Goal: Task Accomplishment & Management: Manage account settings

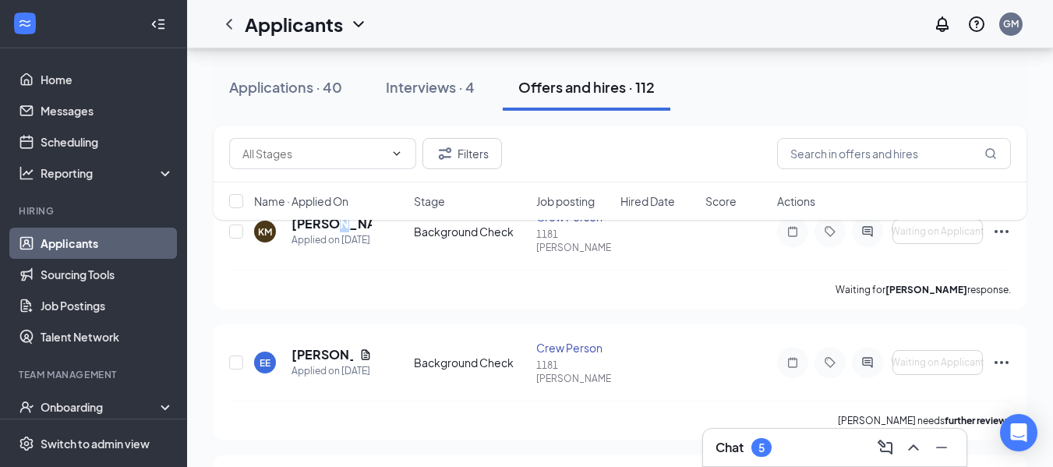
scroll to position [156, 0]
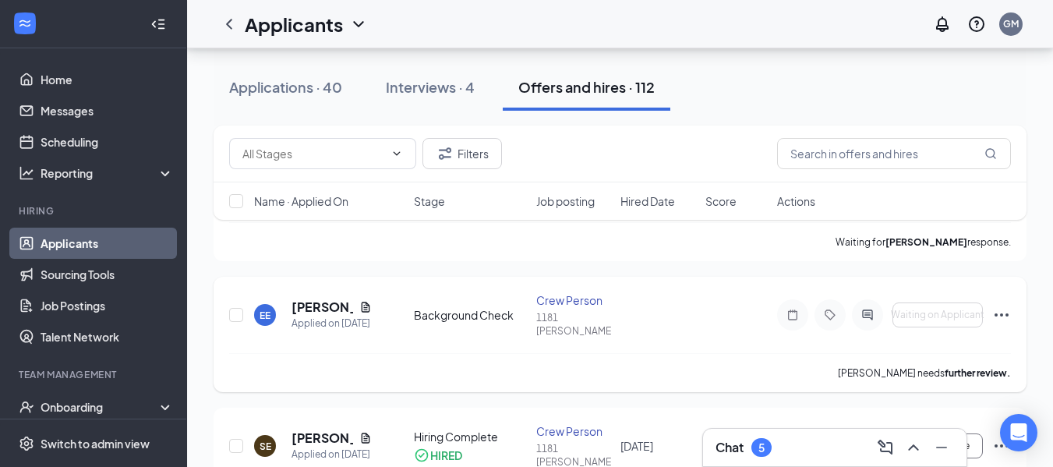
click at [1001, 313] on icon "Ellipses" at bounding box center [1001, 314] width 14 height 3
click at [316, 429] on h5 "[PERSON_NAME]" at bounding box center [322, 437] width 62 height 17
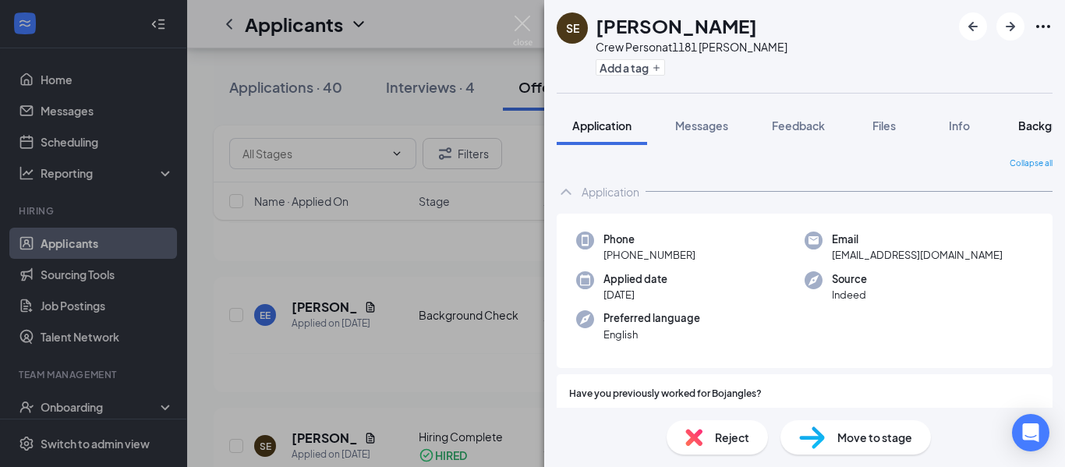
click at [1040, 127] on span "Background" at bounding box center [1050, 125] width 64 height 14
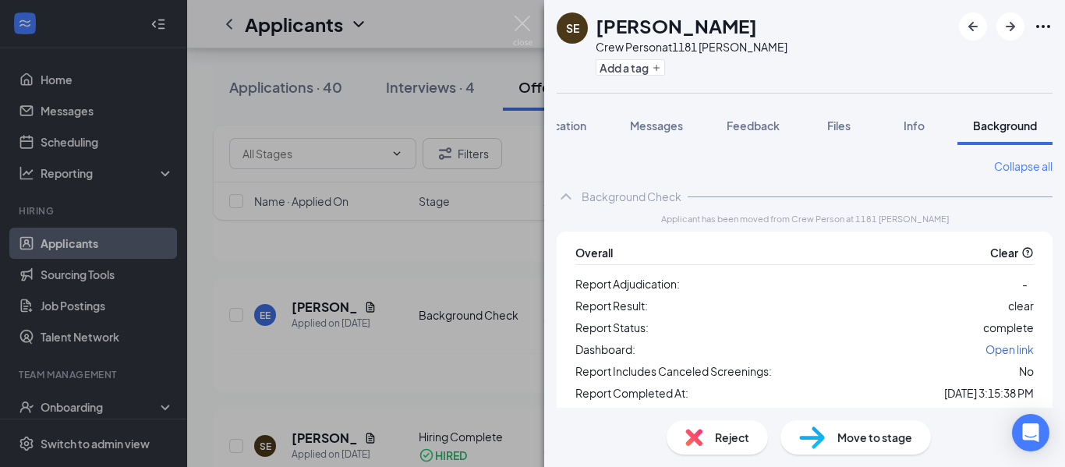
scroll to position [76, 0]
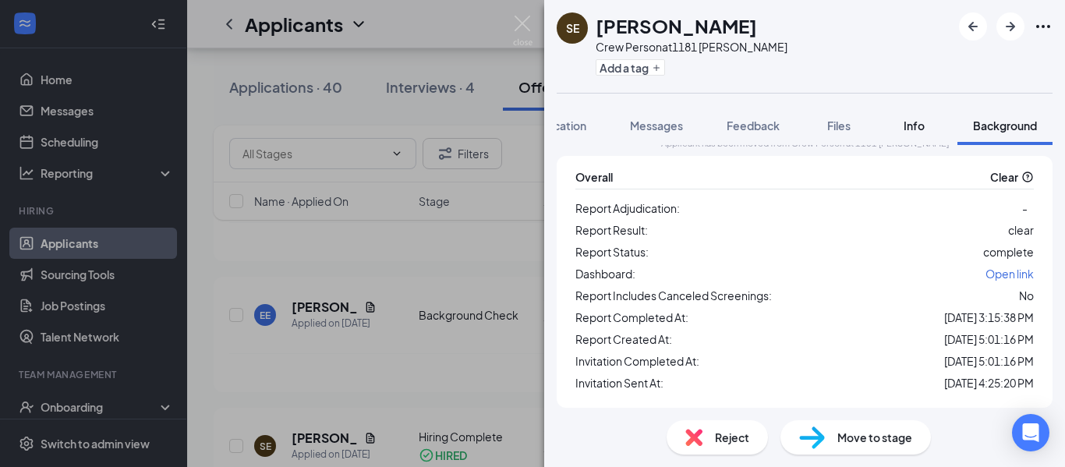
click at [920, 124] on span "Info" at bounding box center [913, 125] width 21 height 14
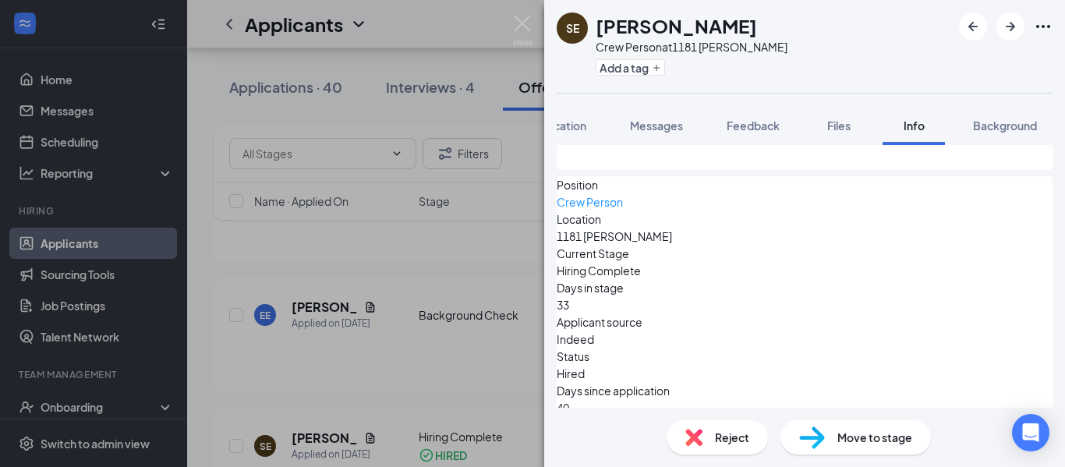
scroll to position [178, 0]
click at [871, 437] on span "Move to stage" at bounding box center [874, 437] width 75 height 17
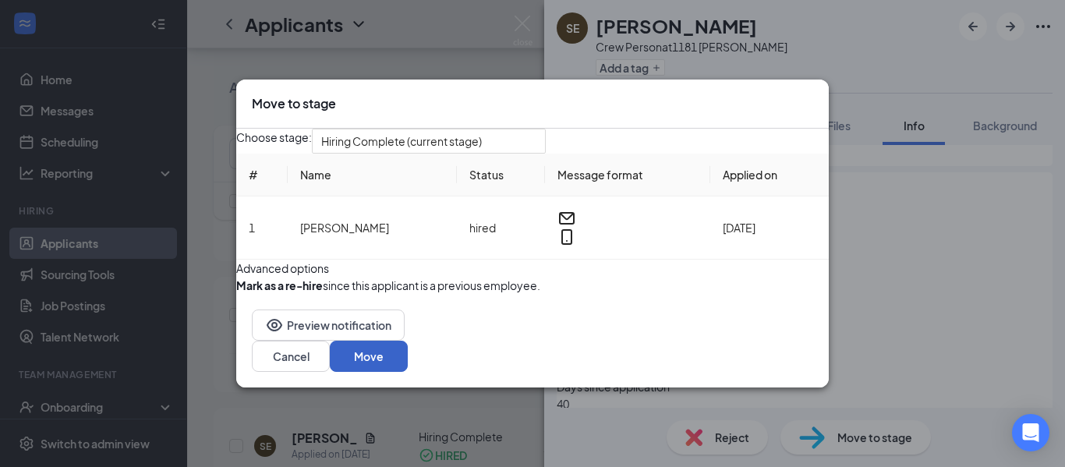
click at [408, 372] on button "Move" at bounding box center [369, 356] width 78 height 31
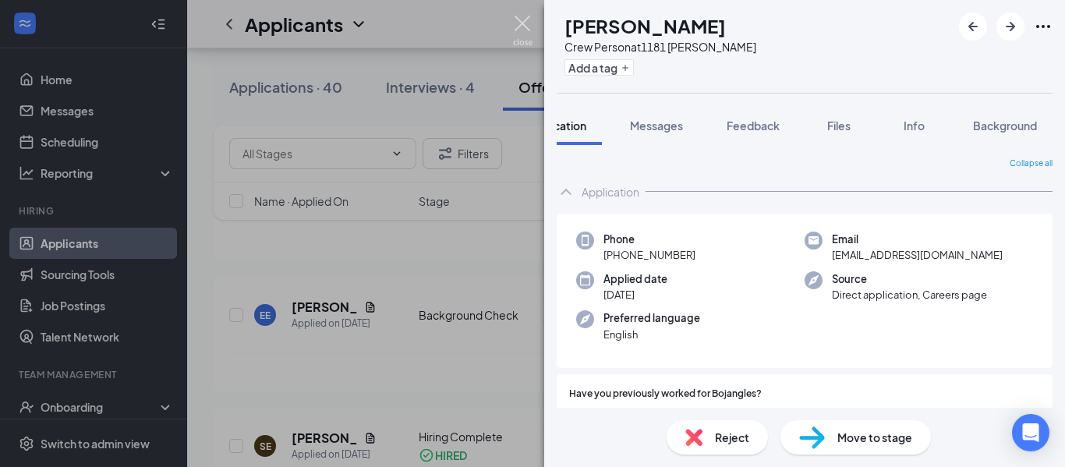
click at [518, 16] on img at bounding box center [522, 31] width 19 height 30
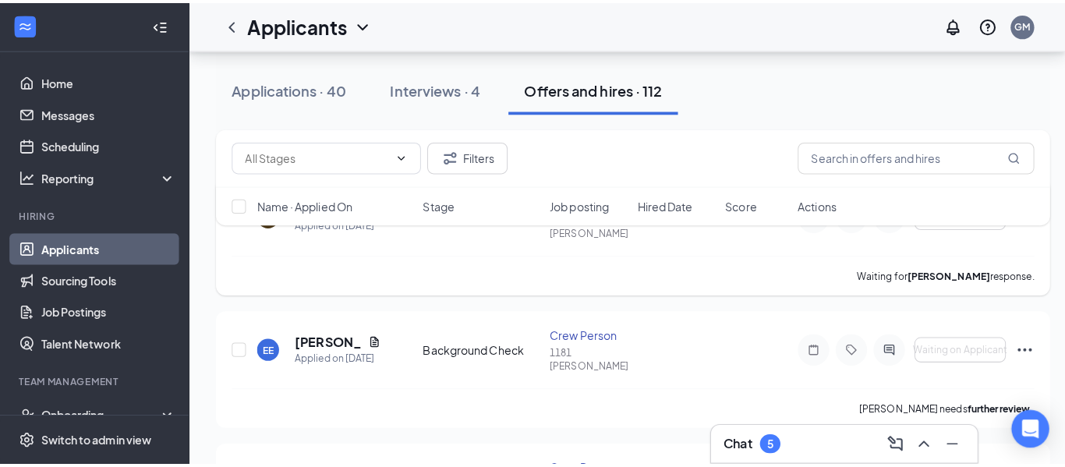
scroll to position [156, 0]
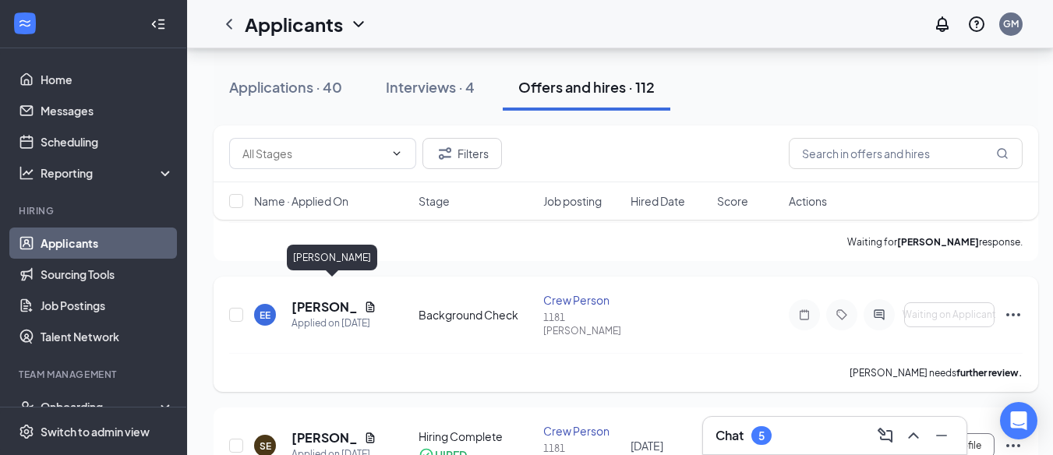
click at [315, 298] on h5 "[PERSON_NAME]" at bounding box center [324, 306] width 66 height 17
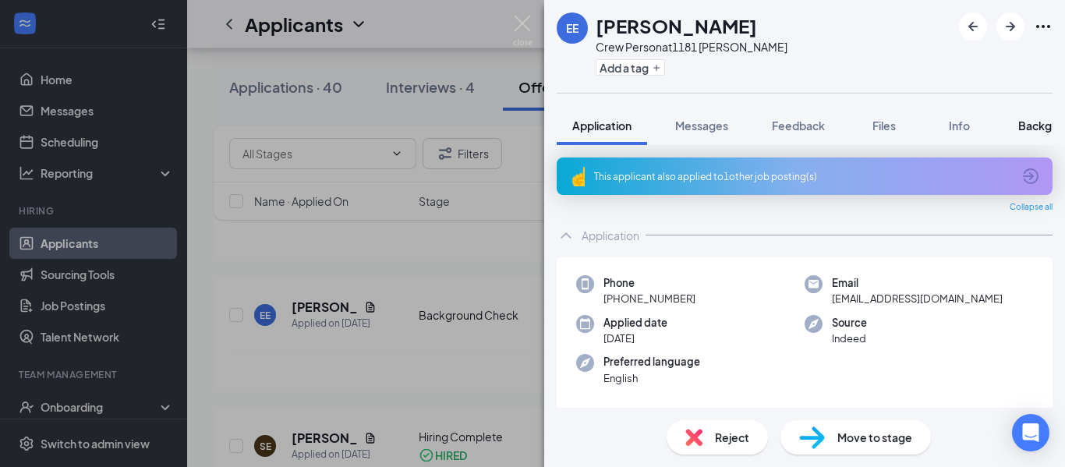
click at [1047, 124] on span "Background" at bounding box center [1050, 125] width 64 height 14
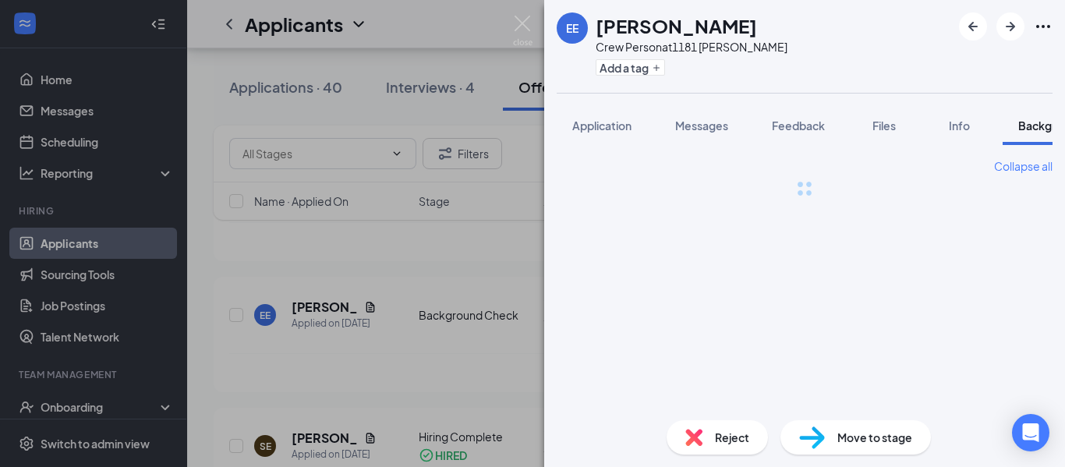
scroll to position [0, 48]
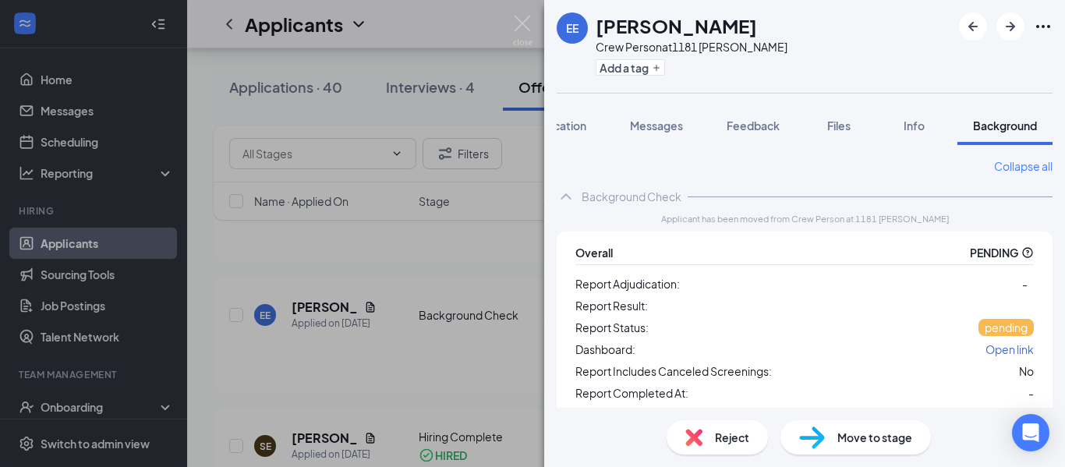
click at [996, 353] on span "Open link" at bounding box center [1009, 349] width 48 height 14
